Goal: Navigation & Orientation: Find specific page/section

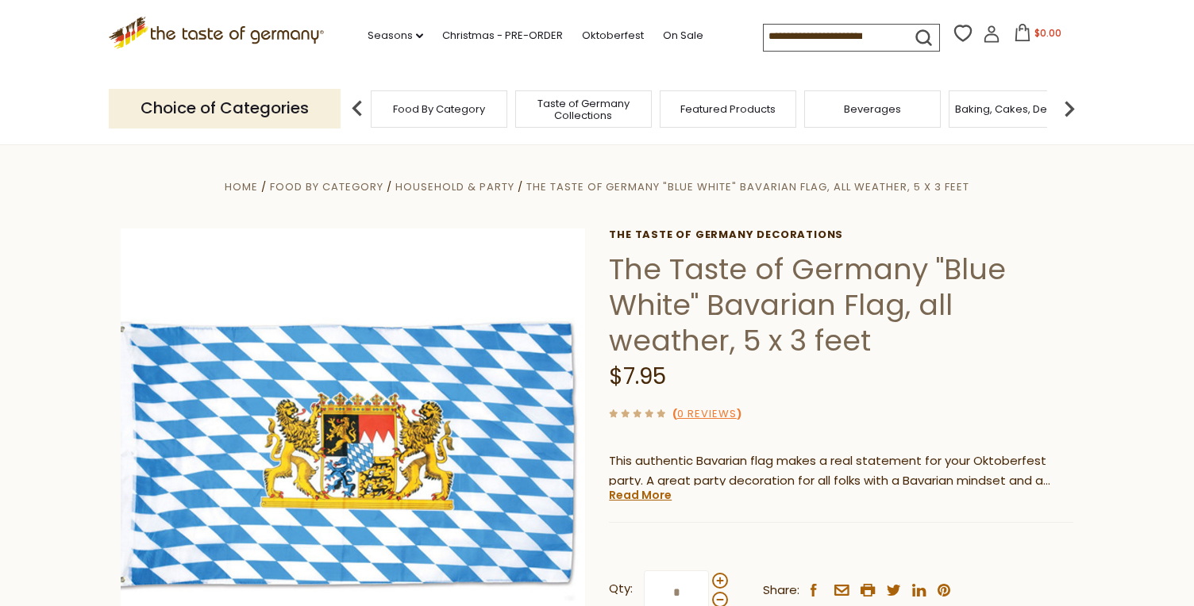
click at [295, 40] on icon ".st0{fill:#EDD300;} .st1{fill:#D33E21;}" at bounding box center [216, 33] width 215 height 33
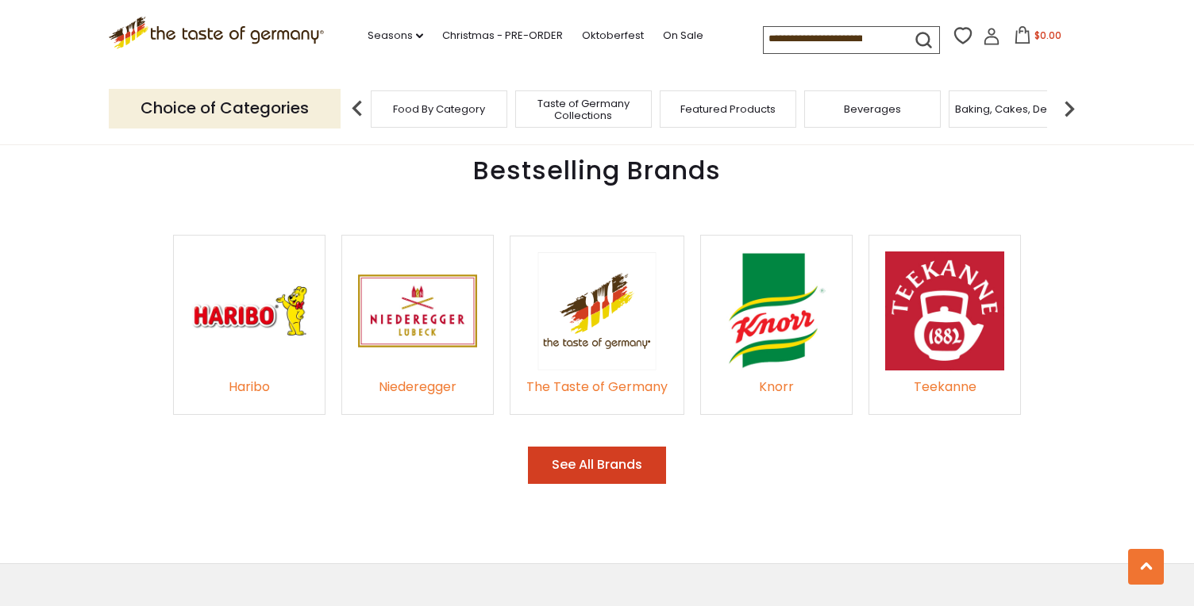
scroll to position [2887, 0]
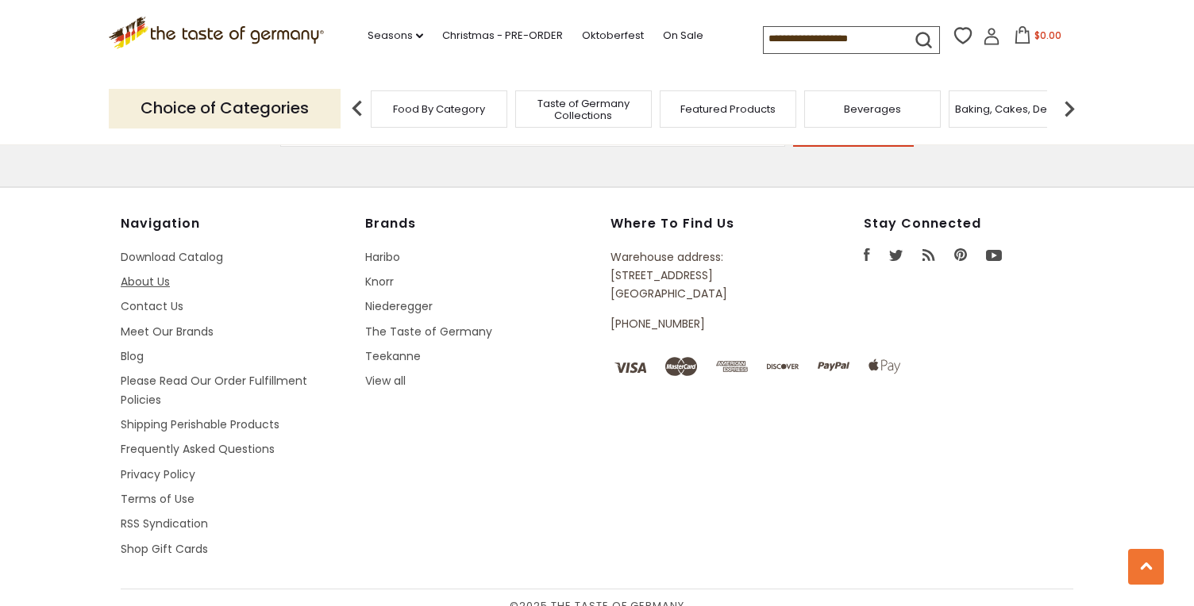
click at [132, 274] on link "About Us" at bounding box center [145, 282] width 49 height 16
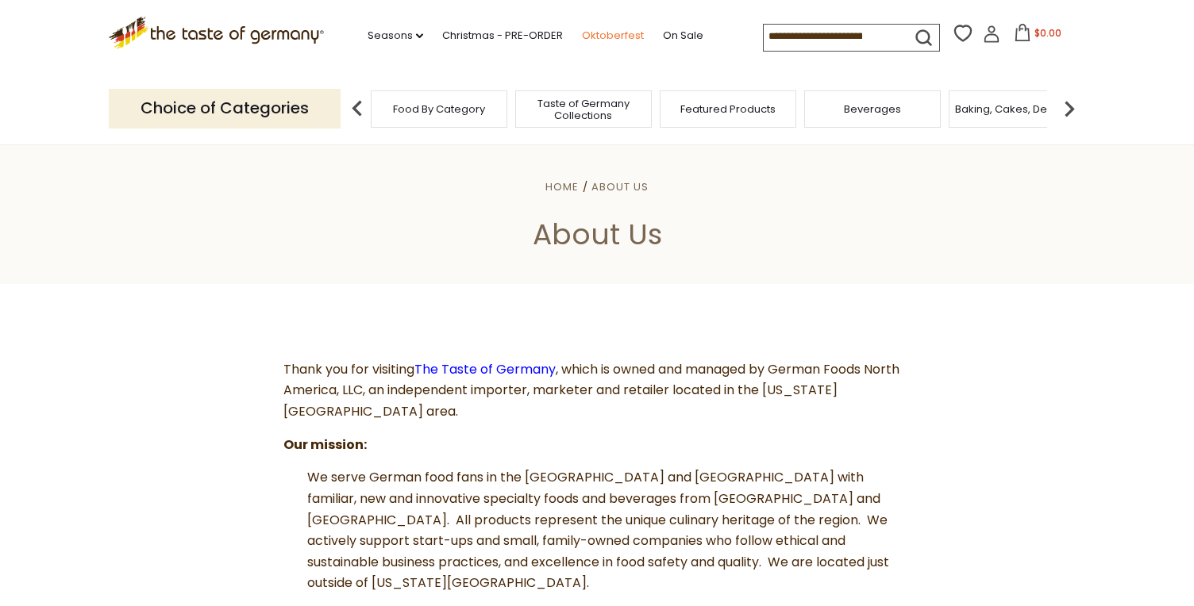
click at [617, 36] on link "Oktoberfest" at bounding box center [613, 35] width 62 height 17
